Goal: Entertainment & Leisure: Consume media (video, audio)

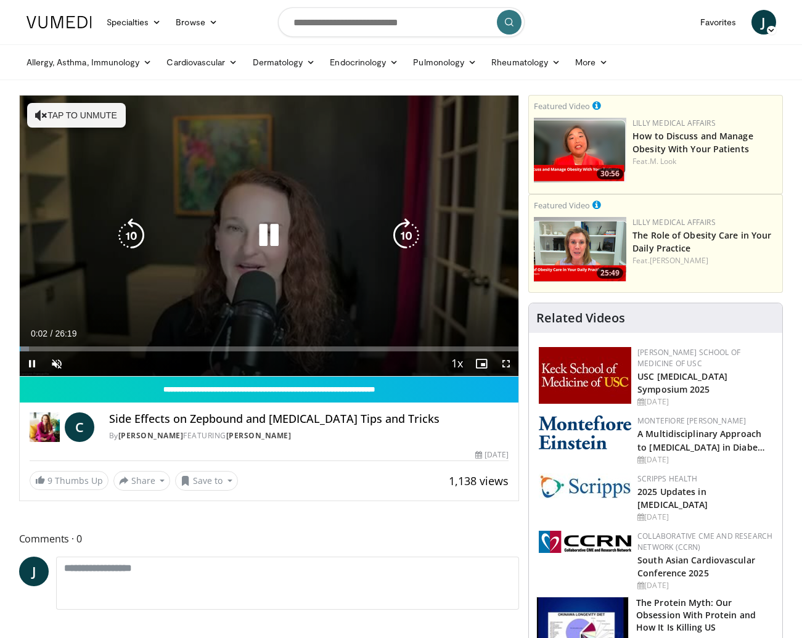
click at [64, 120] on button "Tap to unmute" at bounding box center [76, 115] width 99 height 25
